Goal: Answer question/provide support

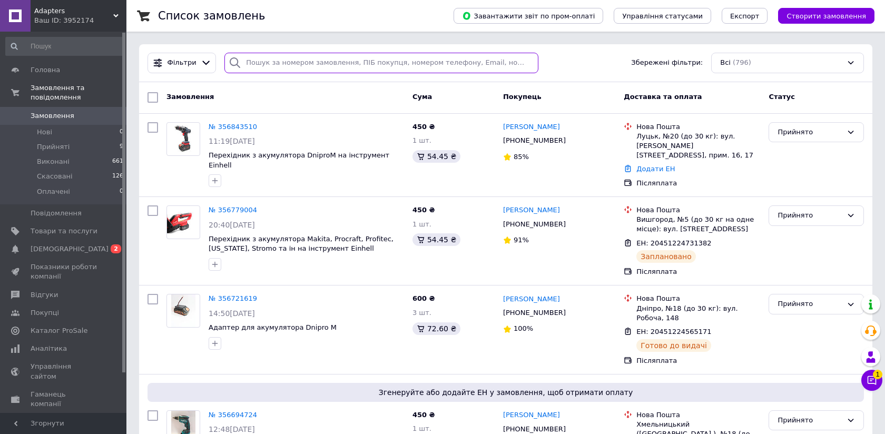
click at [253, 64] on input "search" at bounding box center [381, 63] width 314 height 21
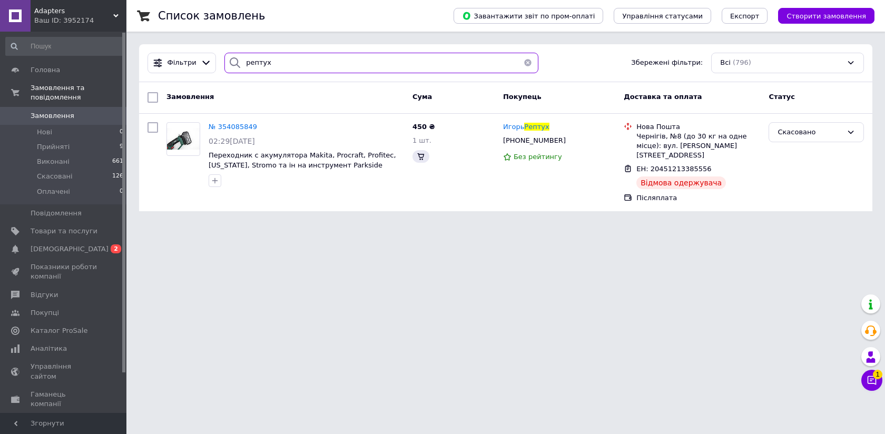
type input "рептух"
click at [246, 126] on span "№ 354085849" at bounding box center [233, 127] width 48 height 8
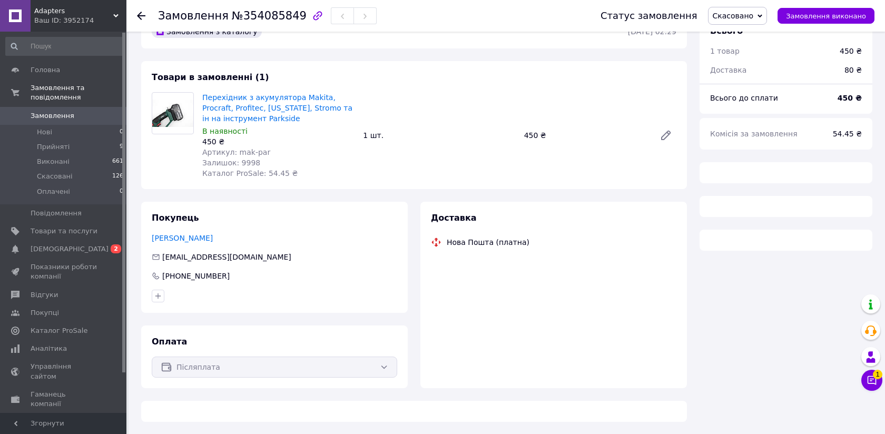
scroll to position [53, 0]
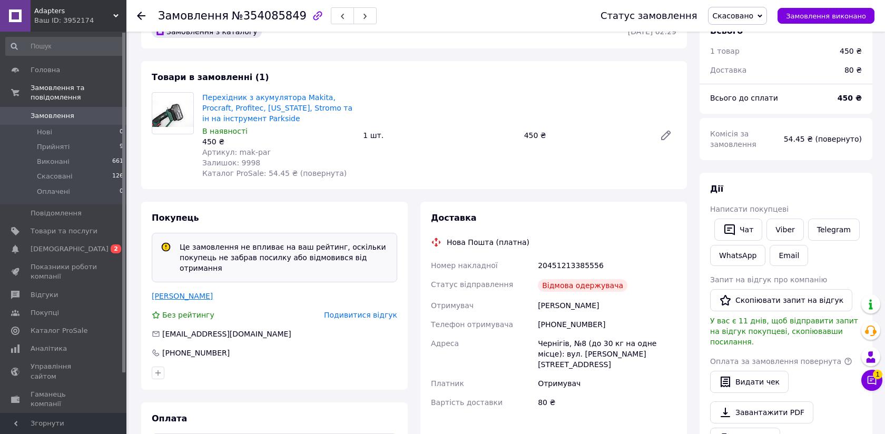
click at [189, 293] on link "[PERSON_NAME]" at bounding box center [182, 296] width 61 height 8
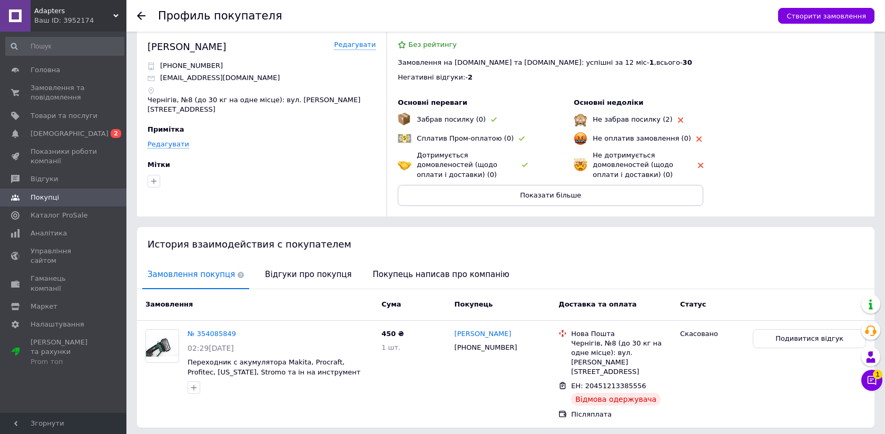
scroll to position [12, 0]
click at [469, 201] on button "Показати більше" at bounding box center [551, 195] width 306 height 21
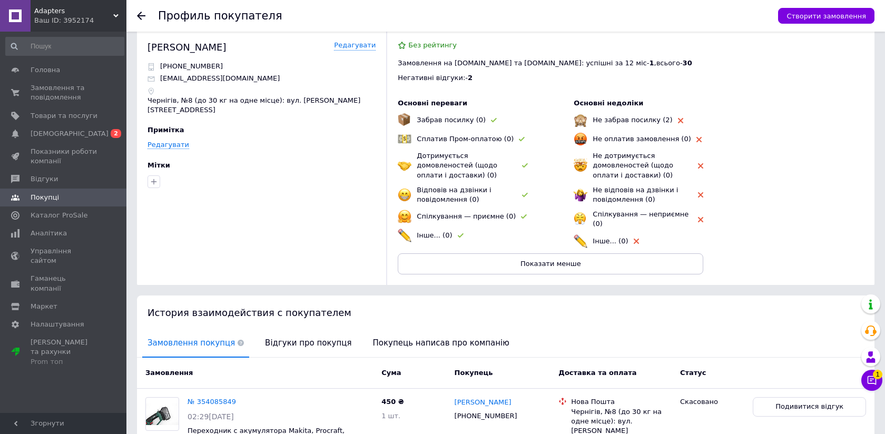
click at [603, 237] on span "Інше... (0)" at bounding box center [610, 241] width 35 height 8
click at [426, 47] on span "Без рейтингу" at bounding box center [432, 45] width 48 height 8
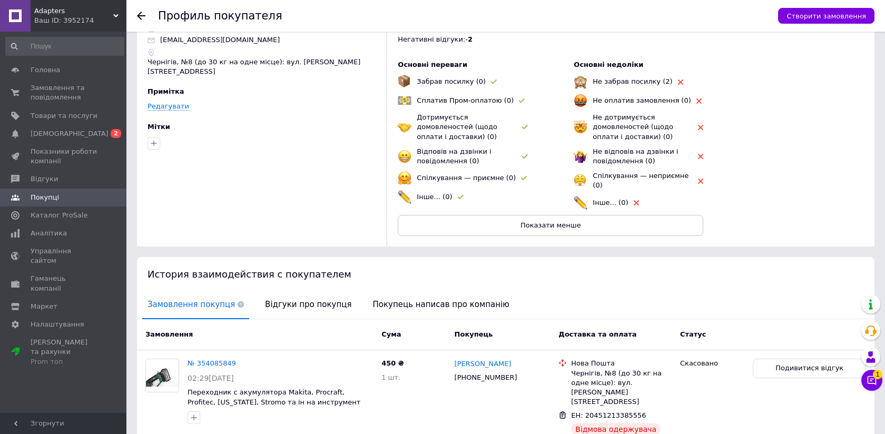
scroll to position [57, 0]
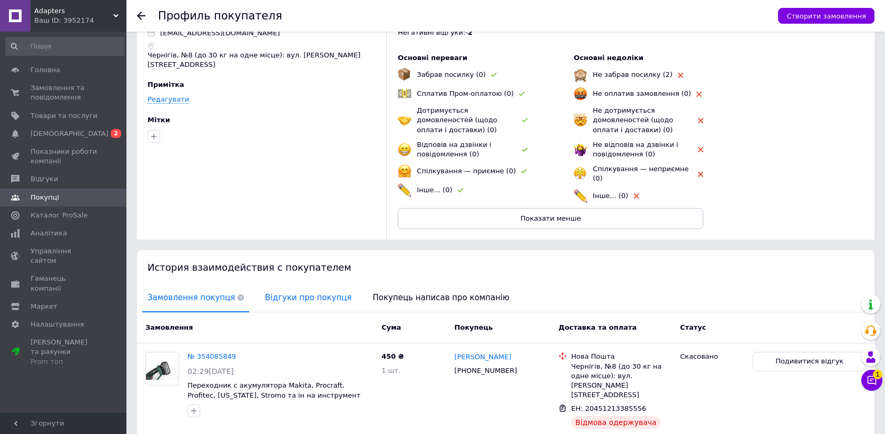
click at [297, 293] on span "Відгуки про покупця" at bounding box center [308, 297] width 97 height 27
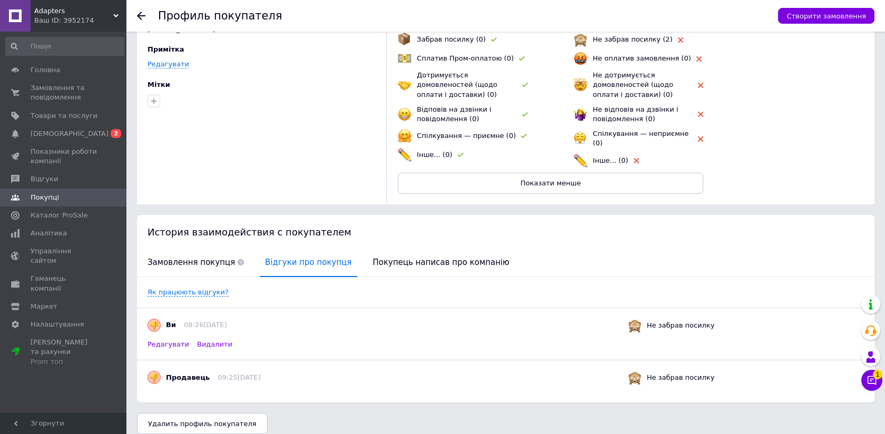
scroll to position [98, 0]
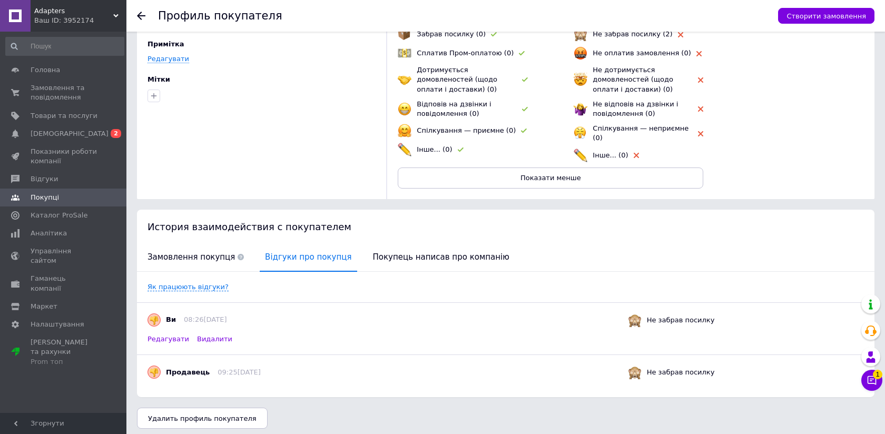
click at [177, 336] on span "Редагувати" at bounding box center [168, 339] width 42 height 9
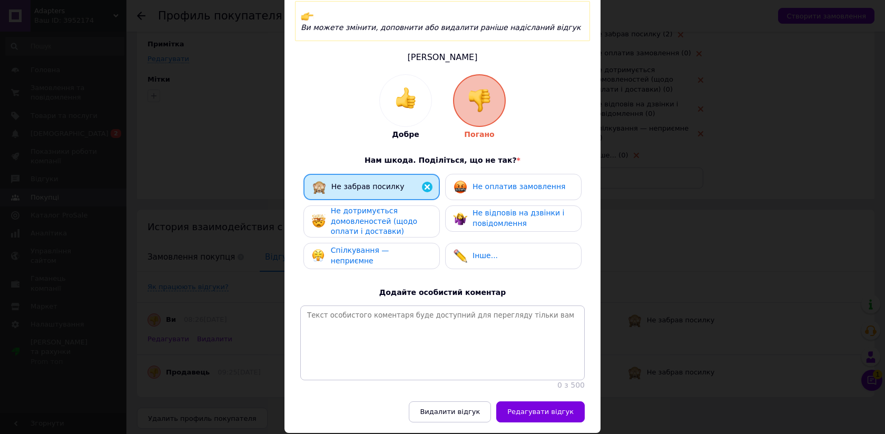
scroll to position [91, 0]
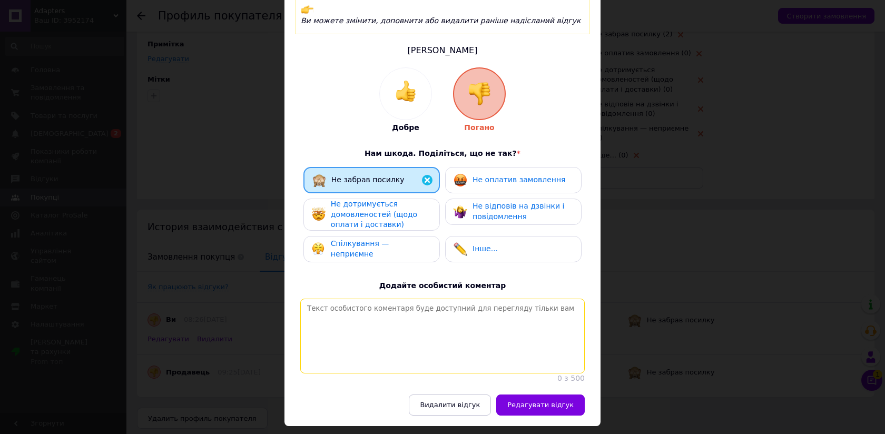
click at [365, 301] on textarea at bounding box center [442, 336] width 284 height 75
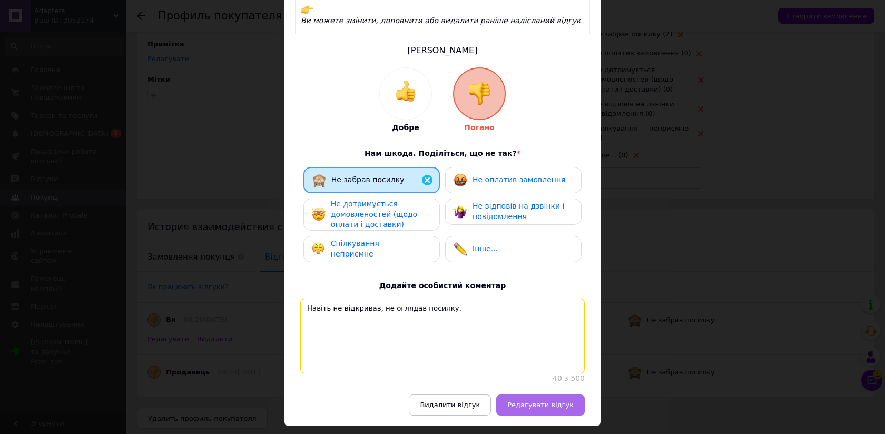
type textarea "Навіть не відкривав, не оглядав посилку."
click at [518, 401] on span "Редагувати відгук" at bounding box center [540, 405] width 66 height 8
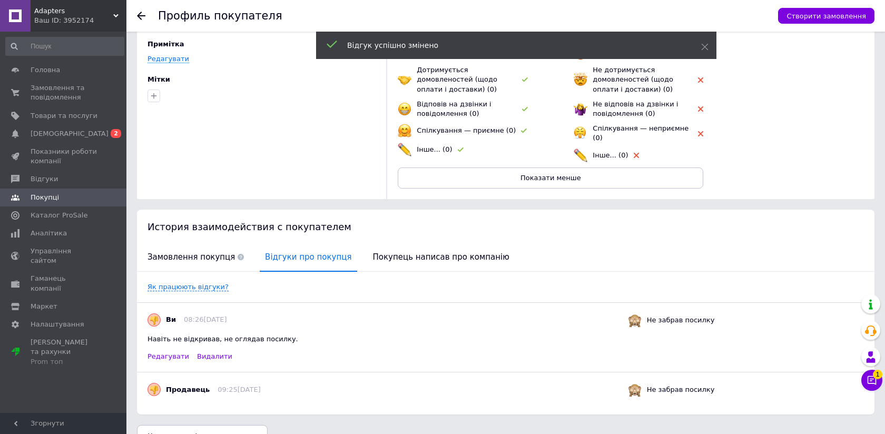
click at [139, 19] on icon at bounding box center [141, 16] width 8 height 8
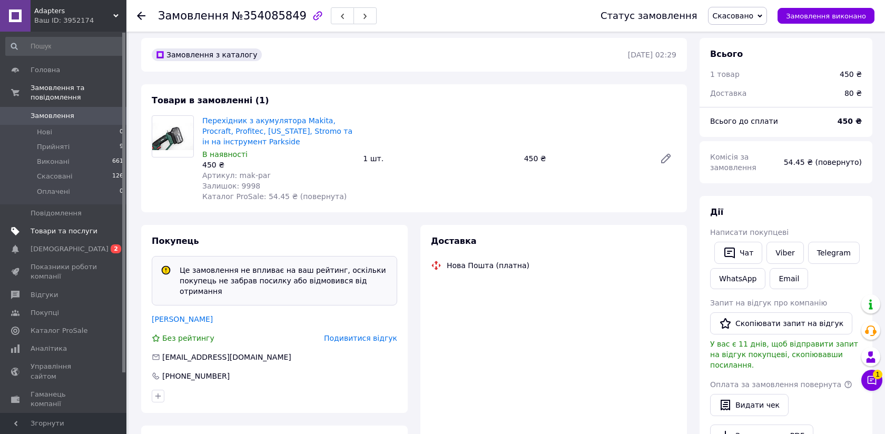
scroll to position [47, 0]
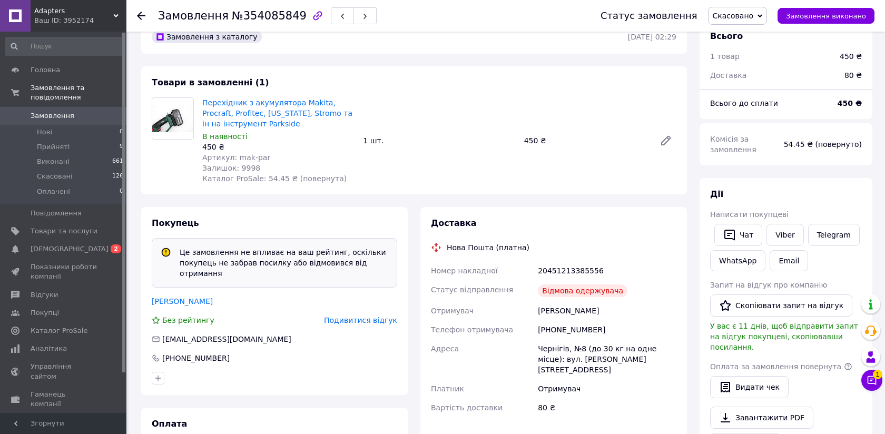
click at [145, 18] on div at bounding box center [147, 16] width 21 height 32
click at [137, 16] on use at bounding box center [141, 16] width 8 height 8
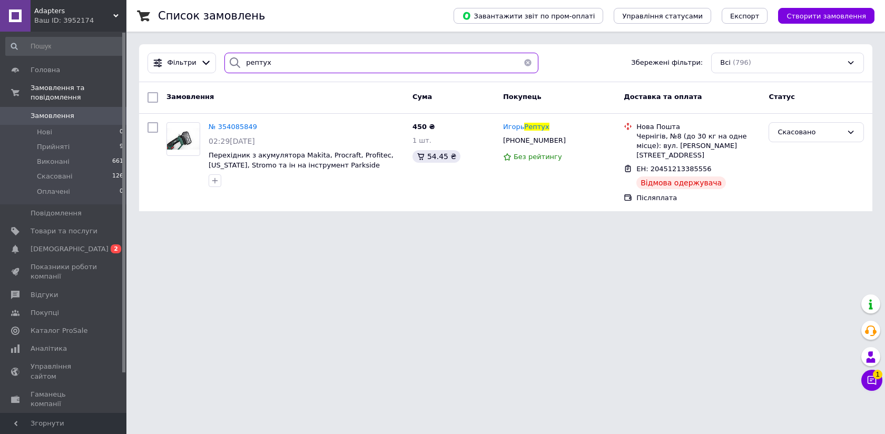
click at [287, 63] on input "рептух" at bounding box center [381, 63] width 314 height 21
type input "р"
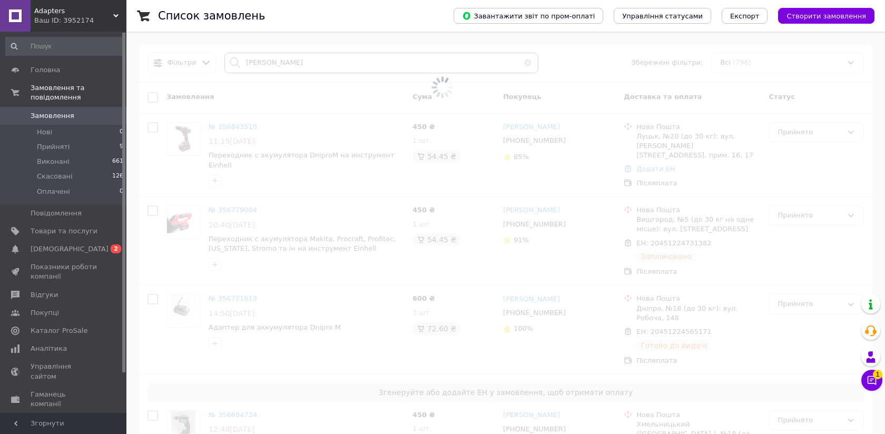
type input "[PERSON_NAME]"
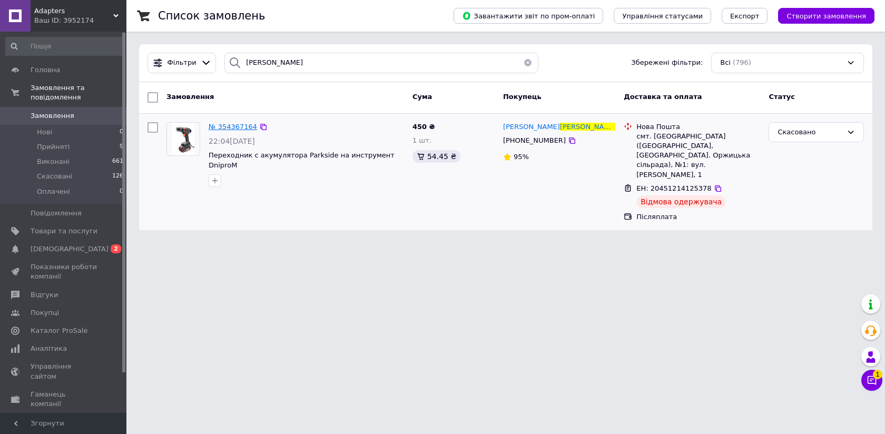
click at [232, 125] on span "№ 354367164" at bounding box center [233, 127] width 48 height 8
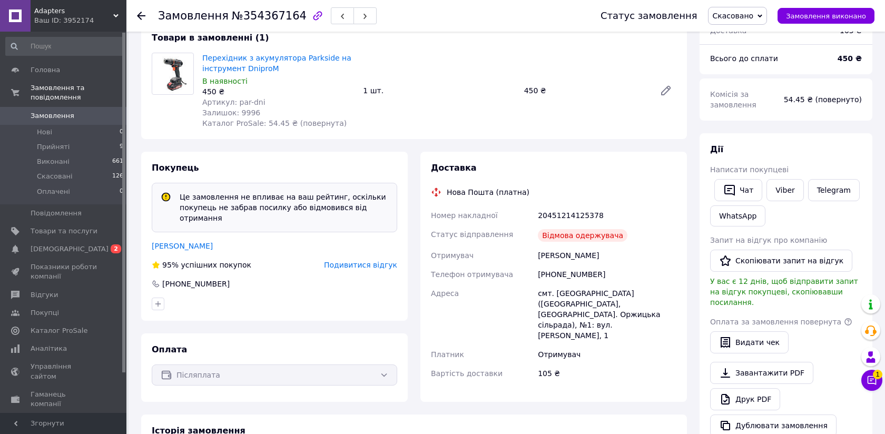
scroll to position [110, 0]
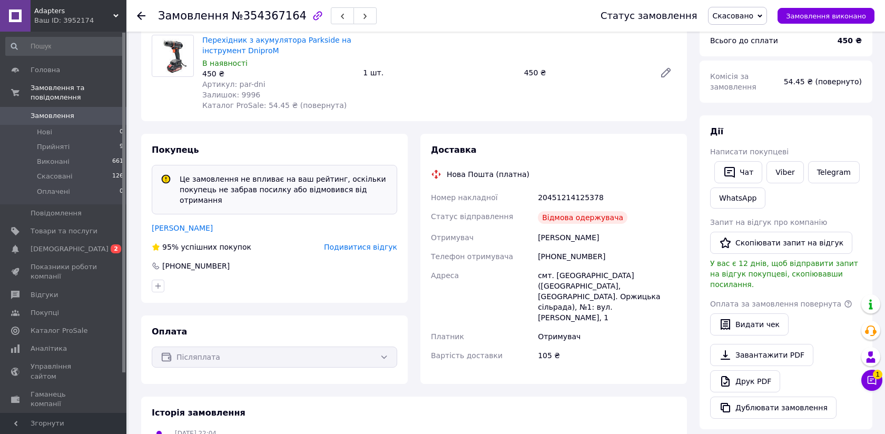
click at [373, 249] on span "Подивитися відгук" at bounding box center [360, 247] width 73 height 8
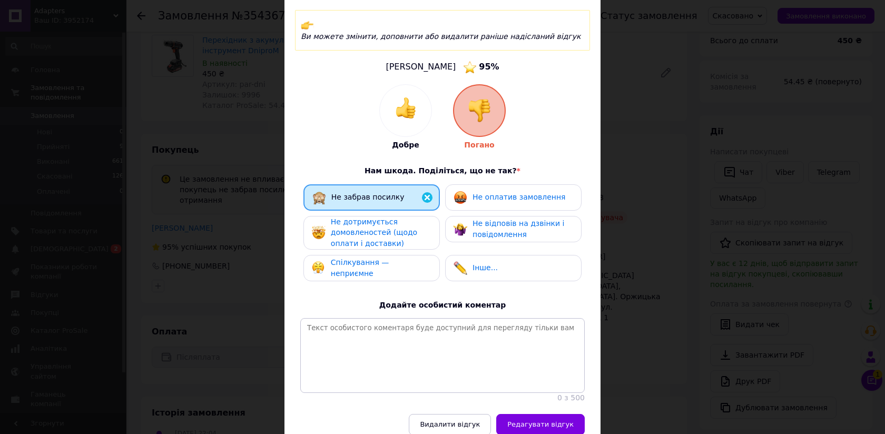
scroll to position [106, 0]
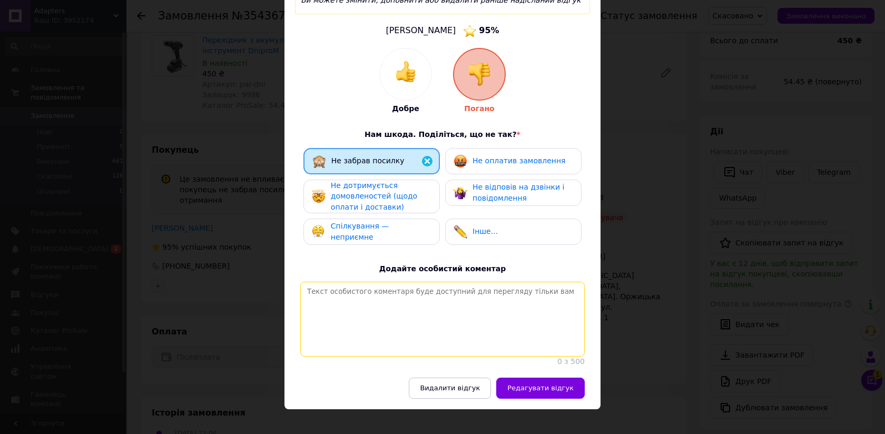
click at [355, 294] on textarea at bounding box center [442, 319] width 284 height 75
type textarea "Навіть не відкривав посилку, товар не оглядав."
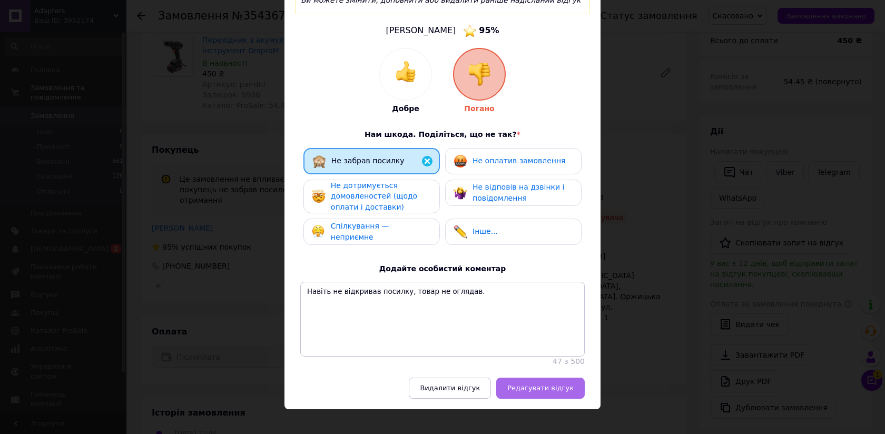
click at [529, 384] on span "Редагувати відгук" at bounding box center [540, 388] width 66 height 8
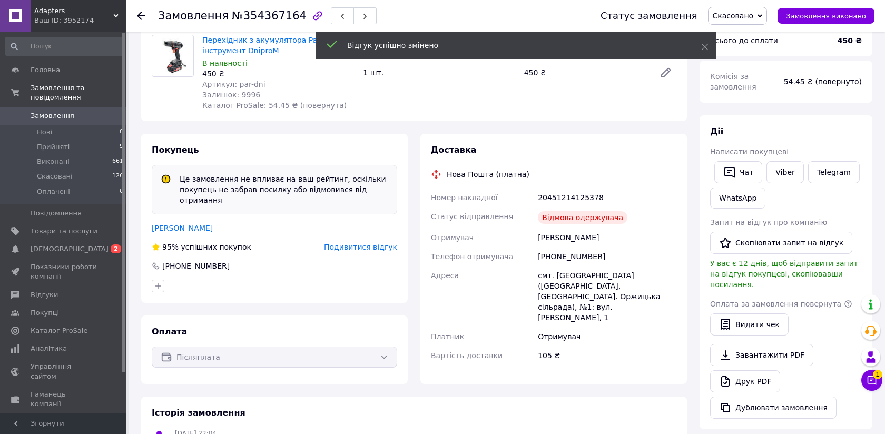
click at [137, 16] on icon at bounding box center [141, 16] width 8 height 8
